Goal: Information Seeking & Learning: Learn about a topic

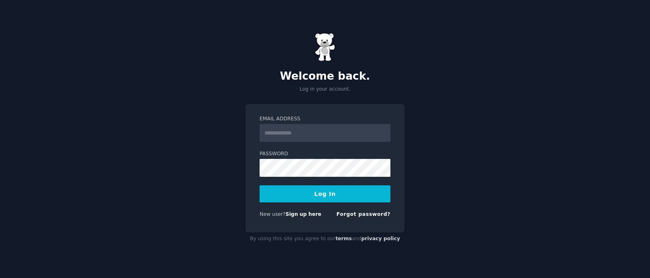
click at [324, 40] on img at bounding box center [325, 47] width 20 height 28
click at [333, 194] on button "Log In" at bounding box center [324, 193] width 131 height 17
click at [313, 132] on input "Email Address" at bounding box center [324, 133] width 131 height 18
type input "**********"
click at [337, 190] on button "Log In" at bounding box center [324, 193] width 131 height 17
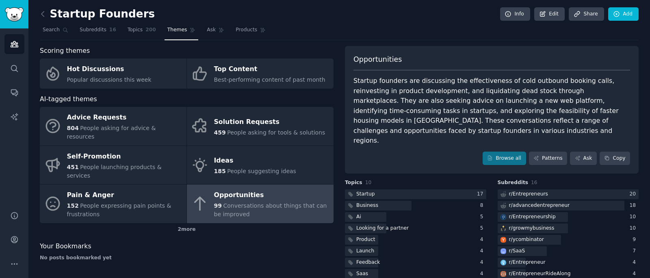
click at [494, 81] on div "Startup founders are discussing the effectiveness of cold outbound booking call…" at bounding box center [491, 111] width 277 height 70
click at [494, 82] on div "Startup founders are discussing the effectiveness of cold outbound booking call…" at bounding box center [491, 111] width 277 height 70
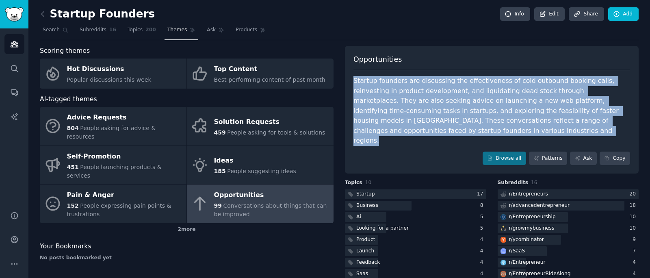
click at [494, 82] on div "Startup founders are discussing the effectiveness of cold outbound booking call…" at bounding box center [491, 111] width 277 height 70
